Goal: Task Accomplishment & Management: Use online tool/utility

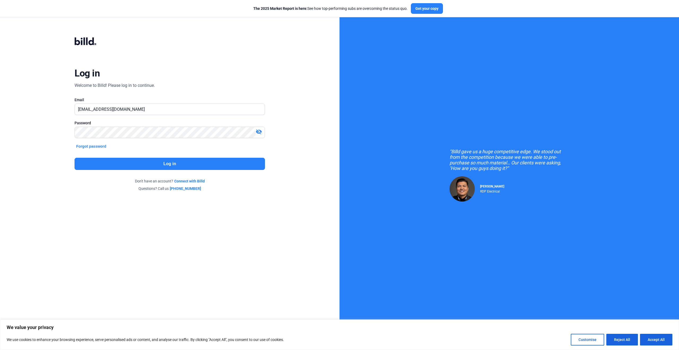
click at [170, 166] on button "Log in" at bounding box center [170, 164] width 190 height 12
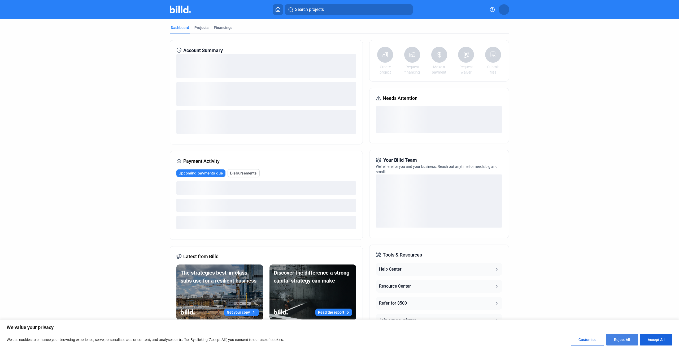
click at [623, 340] on button "Reject All" at bounding box center [623, 340] width 32 height 12
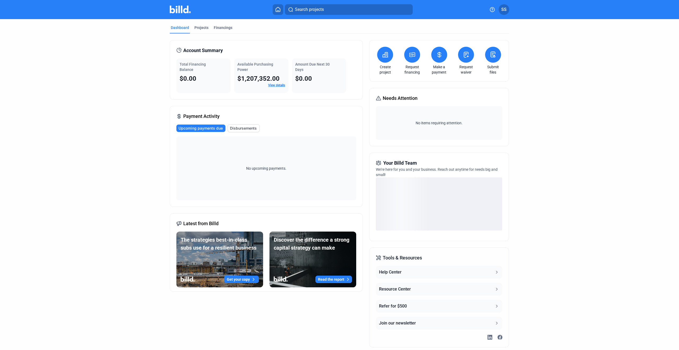
click at [466, 57] on icon at bounding box center [466, 54] width 7 height 6
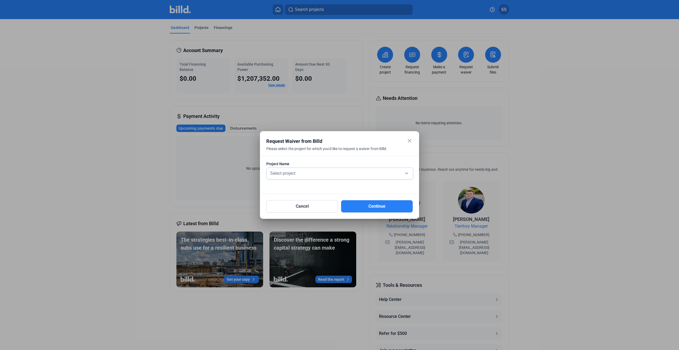
click at [300, 173] on div "Select project" at bounding box center [339, 172] width 141 height 7
click at [300, 182] on span "SKYRIDGE CLUBHOUSE/HOA/HITTING BAYS" at bounding box center [311, 182] width 85 height 5
click at [379, 205] on button "Continue" at bounding box center [377, 206] width 72 height 12
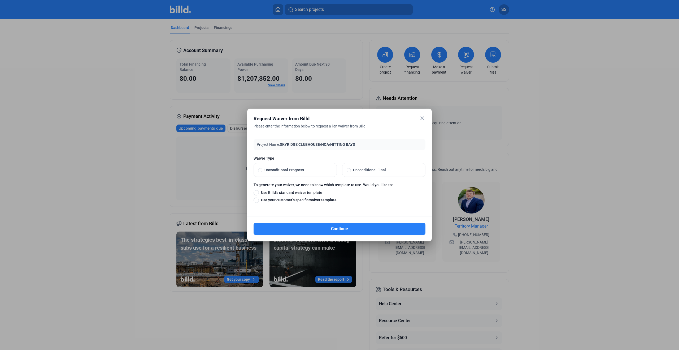
click at [348, 171] on span at bounding box center [349, 170] width 4 height 4
click at [348, 171] on input "Unconditional Final" at bounding box center [349, 169] width 4 height 5
radio input "true"
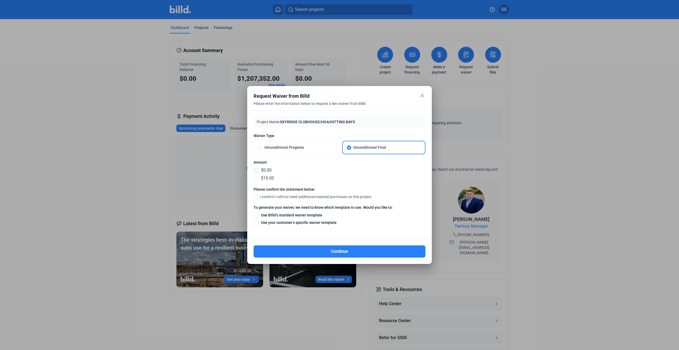
click at [255, 171] on span at bounding box center [256, 170] width 5 height 5
click at [255, 171] on input "$0.00" at bounding box center [256, 170] width 5 height 6
radio input "true"
click at [255, 198] on span at bounding box center [256, 196] width 4 height 5
click at [0, 0] on input "I confirm I will not need additional material purchases on this project." at bounding box center [0, 0] width 0 height 0
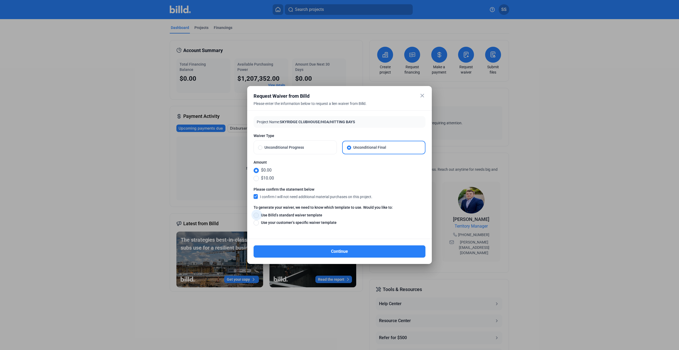
click at [257, 216] on span at bounding box center [256, 215] width 5 height 5
click at [257, 216] on input "Use Billd’s standard waiver template" at bounding box center [256, 215] width 5 height 6
radio input "true"
click at [349, 250] on button "Continue" at bounding box center [340, 251] width 172 height 12
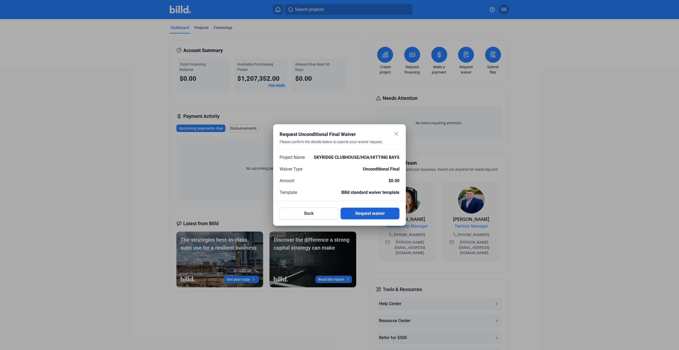
click at [373, 215] on button "Request waiver" at bounding box center [370, 214] width 59 height 12
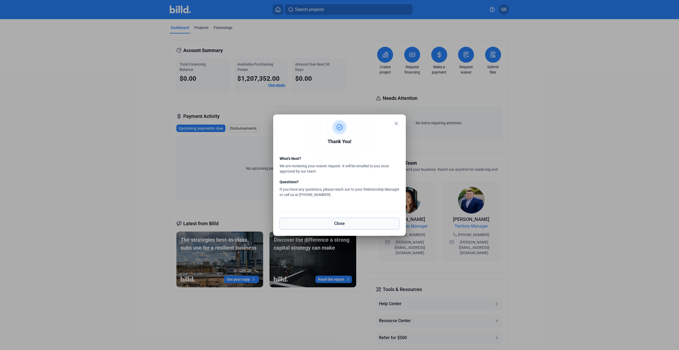
click at [334, 223] on button "Close" at bounding box center [340, 224] width 120 height 12
